Goal: Navigation & Orientation: Find specific page/section

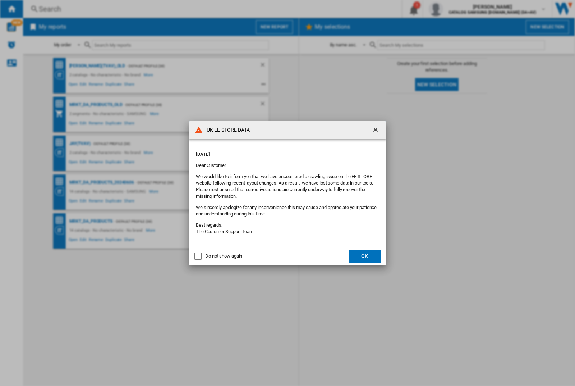
click at [365, 256] on button "OK" at bounding box center [365, 255] width 32 height 13
